Goal: Communication & Community: Participate in discussion

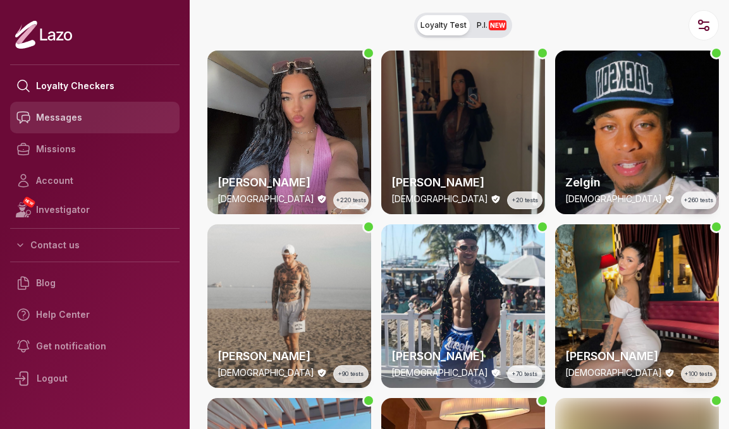
click at [118, 116] on link "Messages" at bounding box center [94, 118] width 169 height 32
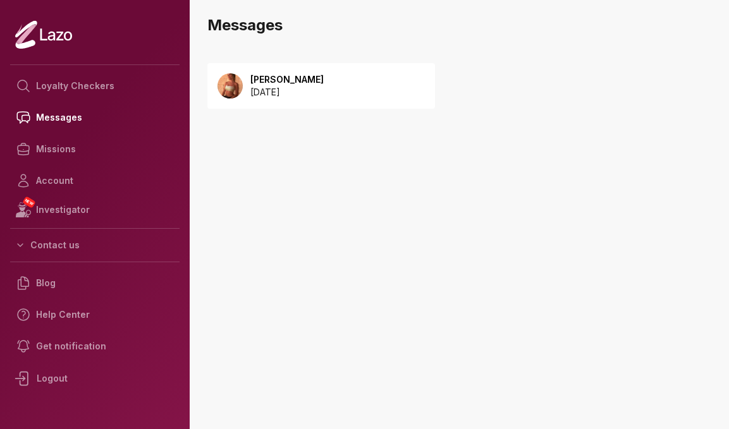
click at [275, 100] on div "Sharon 2025 September 08" at bounding box center [320, 85] width 227 height 45
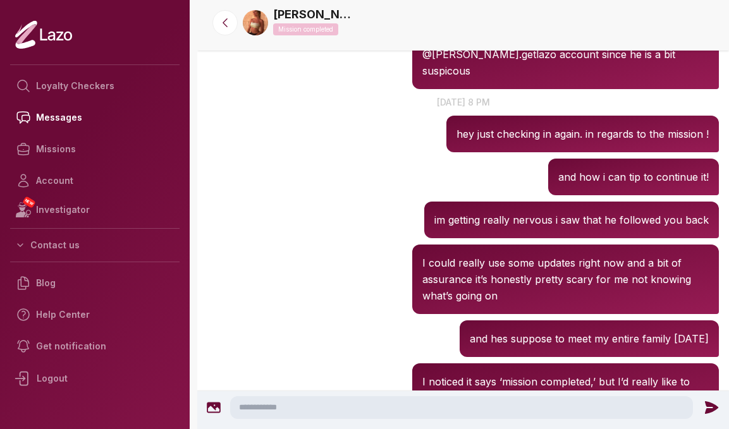
scroll to position [1734, 0]
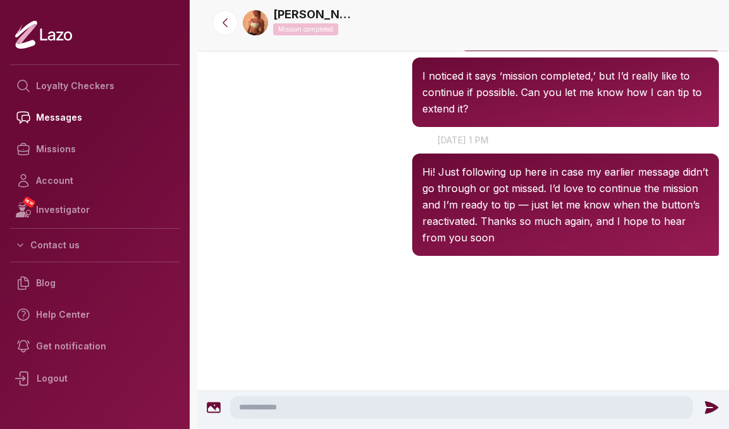
click at [320, 259] on div at bounding box center [462, 309] width 531 height 101
click at [221, 30] on button at bounding box center [224, 22] width 25 height 25
